Goal: Check status: Check status

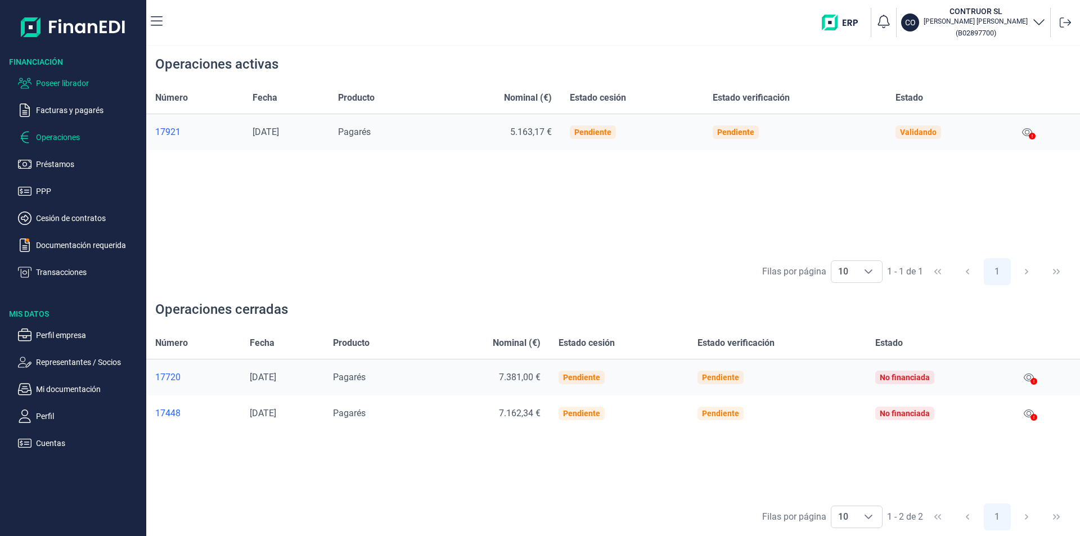
click at [74, 84] on p "Poseer librador" at bounding box center [89, 84] width 106 height 14
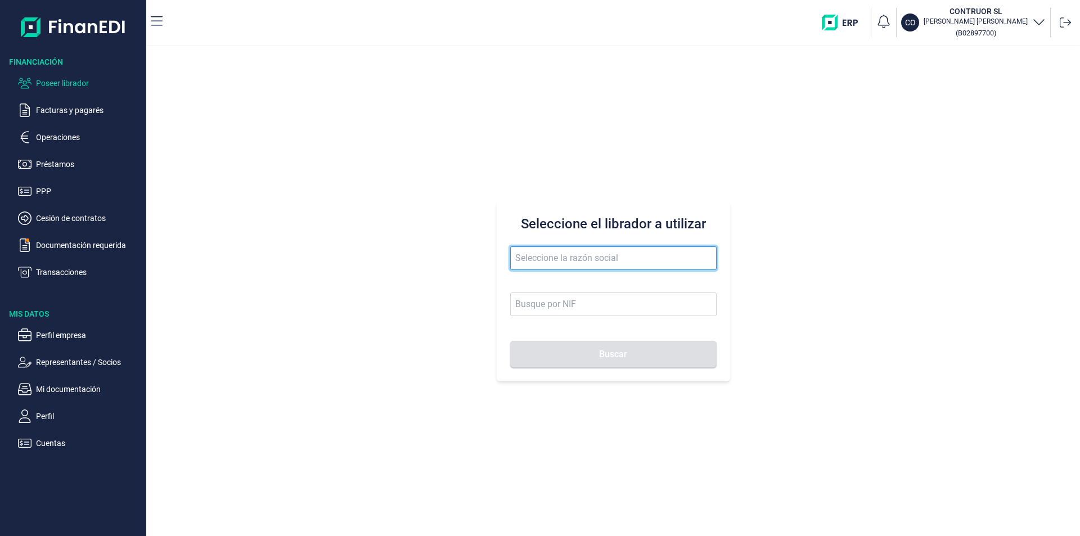
click at [528, 257] on input "text" at bounding box center [613, 258] width 206 height 24
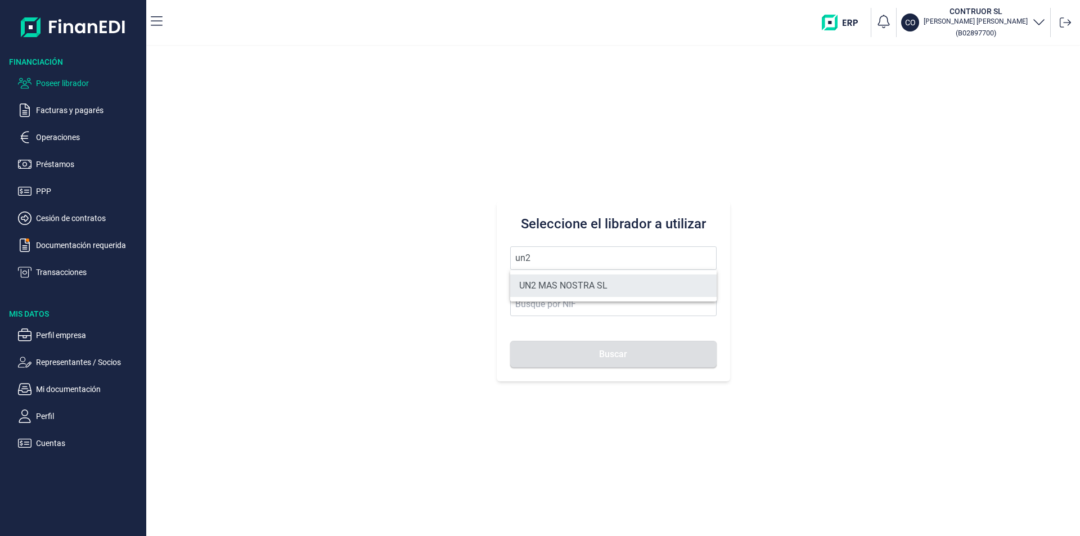
click at [587, 285] on li "UN2 MAS NOSTRA SL" at bounding box center [613, 286] width 206 height 23
type input "UN2 MAS NOSTRA SL"
type input "B19775030"
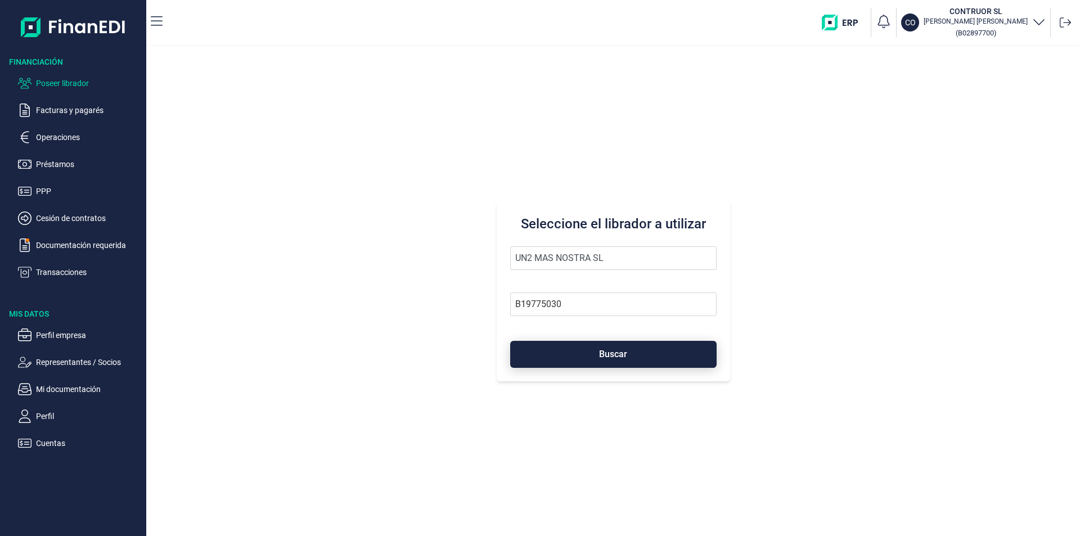
click at [589, 360] on button "Buscar" at bounding box center [613, 354] width 206 height 27
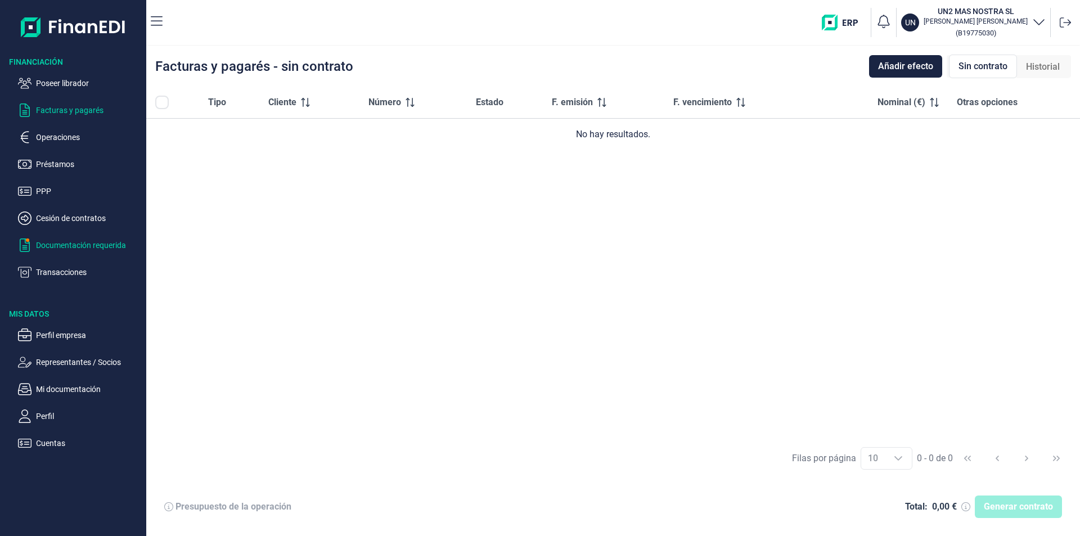
click at [78, 245] on p "Documentación requerida" at bounding box center [89, 246] width 106 height 14
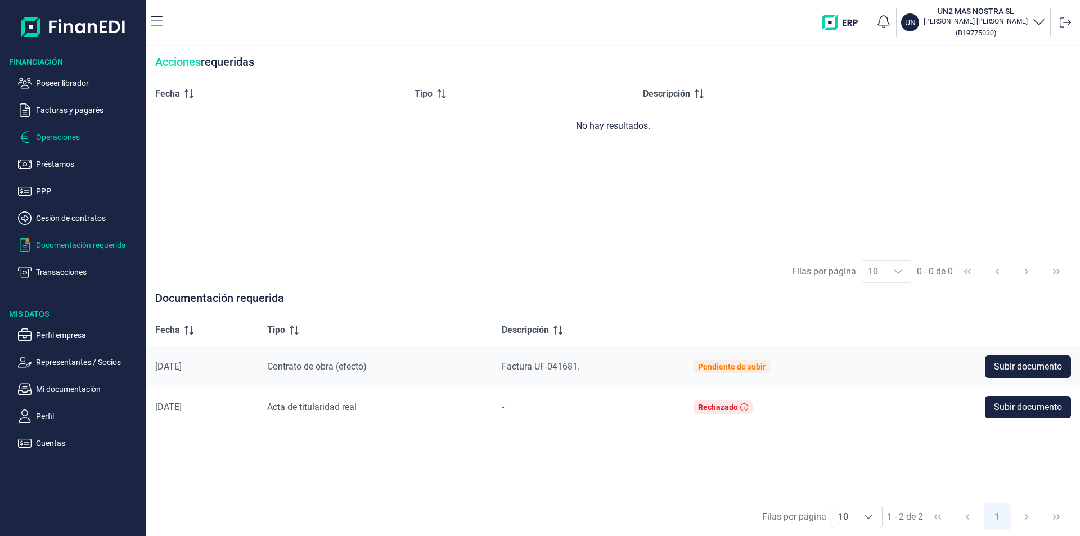
click at [62, 138] on p "Operaciones" at bounding box center [89, 138] width 106 height 14
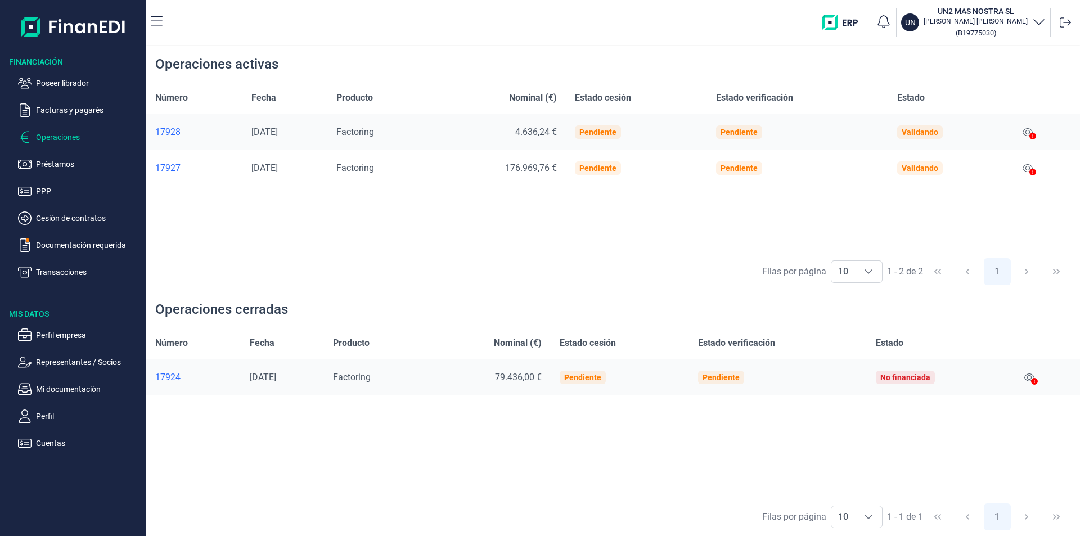
click at [1033, 133] on icon at bounding box center [1032, 136] width 7 height 7
click at [1029, 132] on icon at bounding box center [1028, 132] width 10 height 8
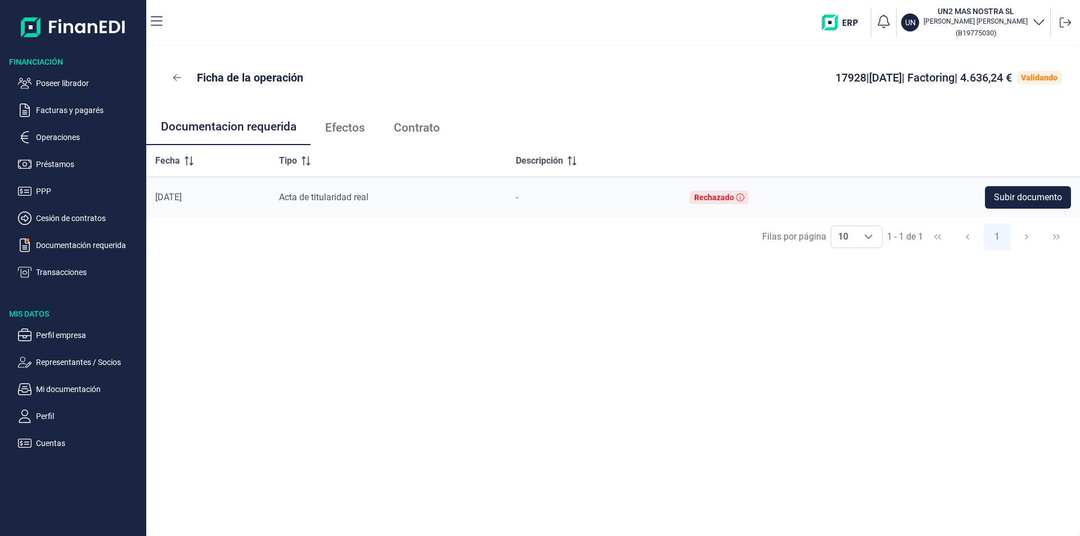
click at [359, 130] on span "Efectos" at bounding box center [345, 128] width 40 height 12
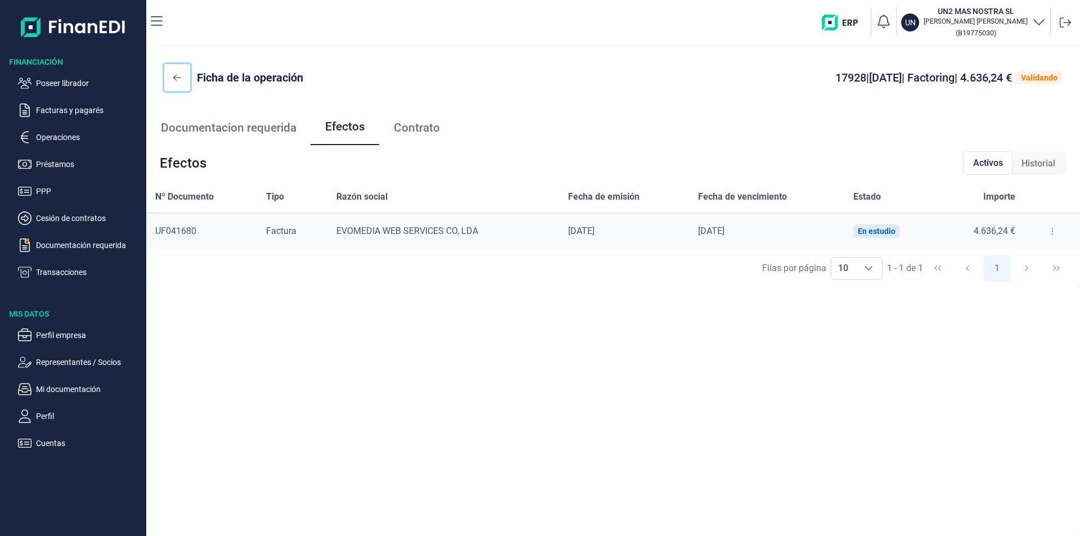
click at [181, 77] on button at bounding box center [177, 77] width 26 height 27
